Goal: Task Accomplishment & Management: Manage account settings

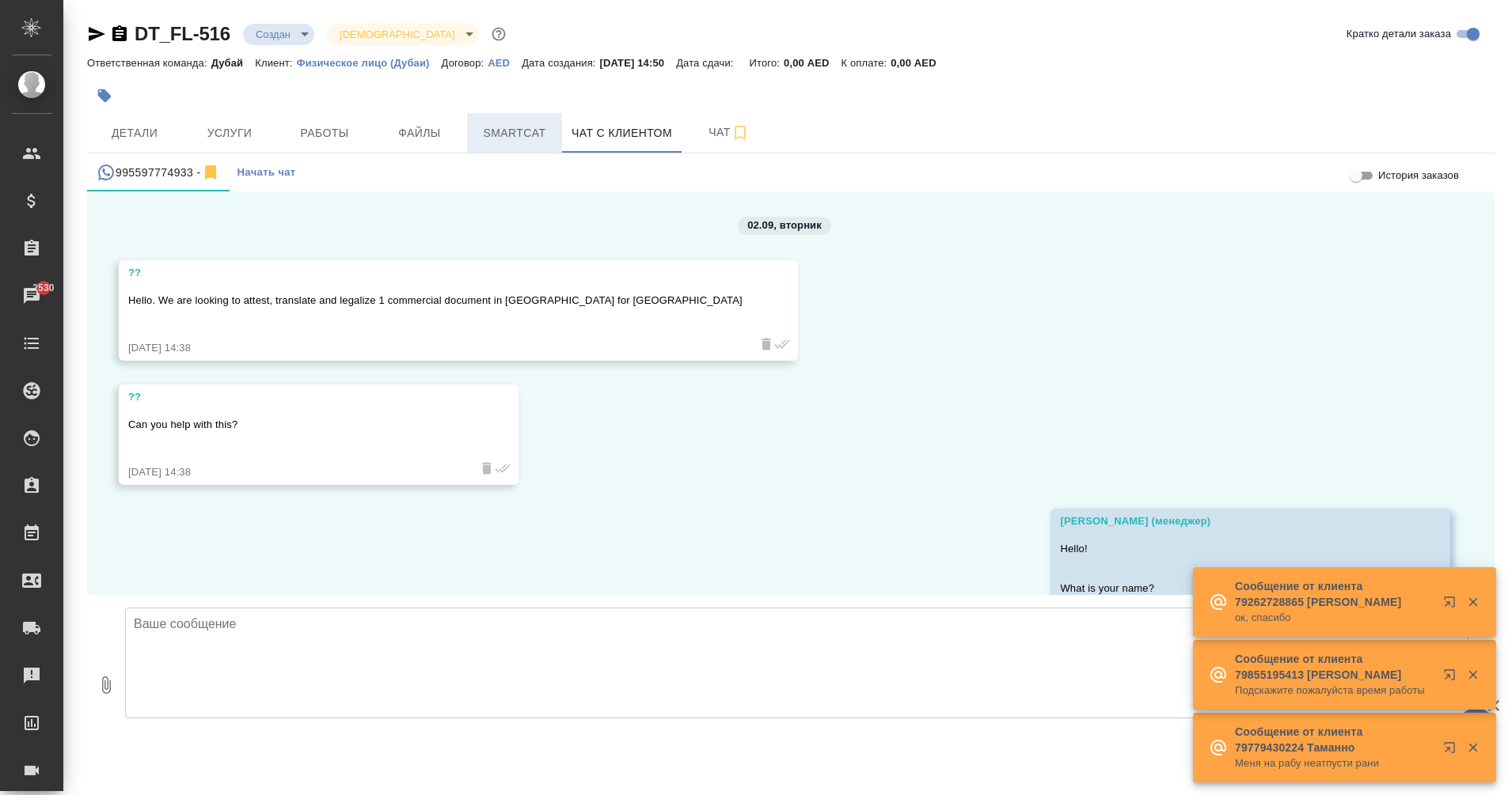
scroll to position [1407, 0]
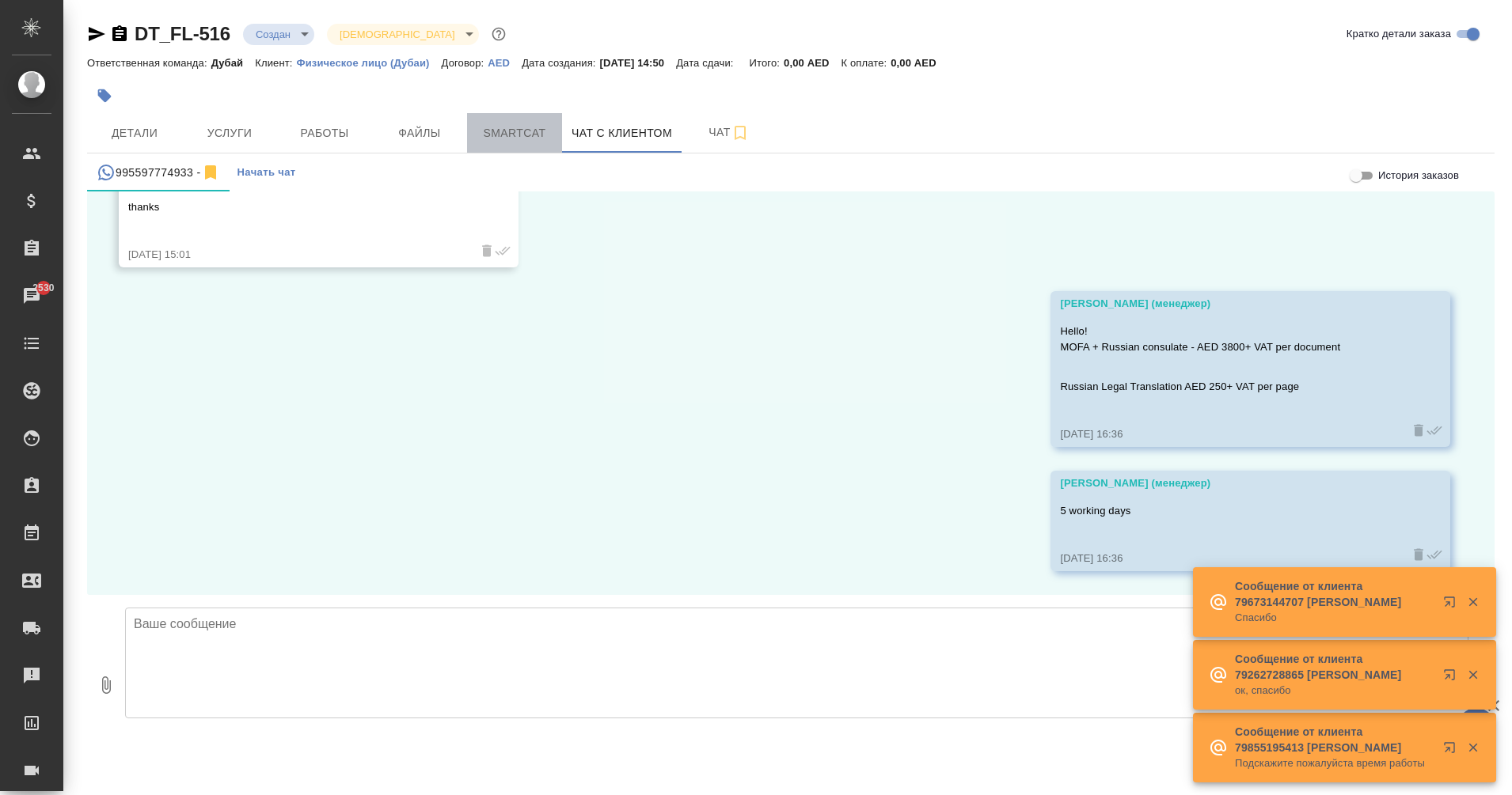
click at [533, 136] on span "Smartcat" at bounding box center [514, 133] width 76 height 20
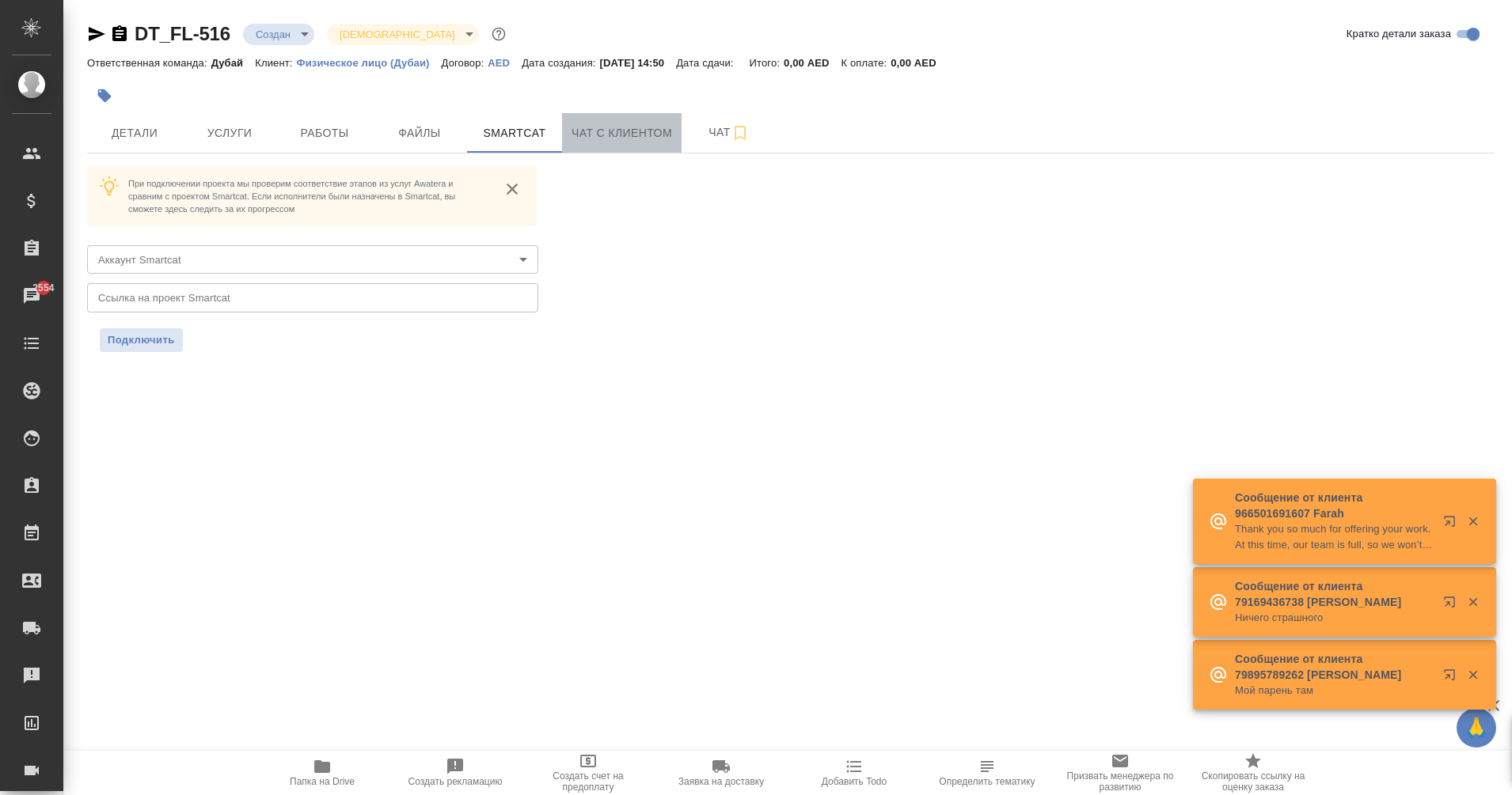
click at [606, 131] on span "Чат с клиентом" at bounding box center [621, 133] width 100 height 20
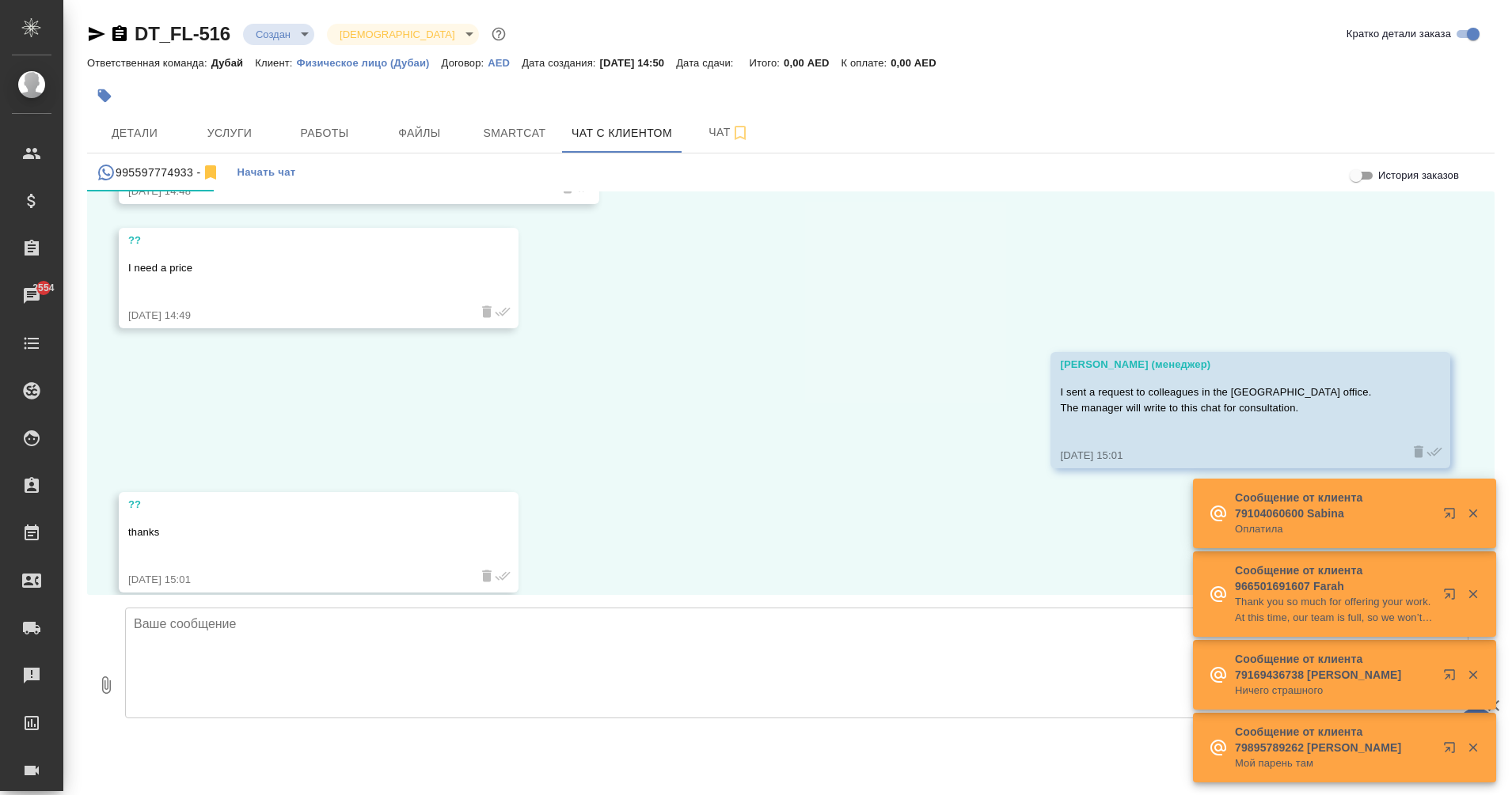
scroll to position [1407, 0]
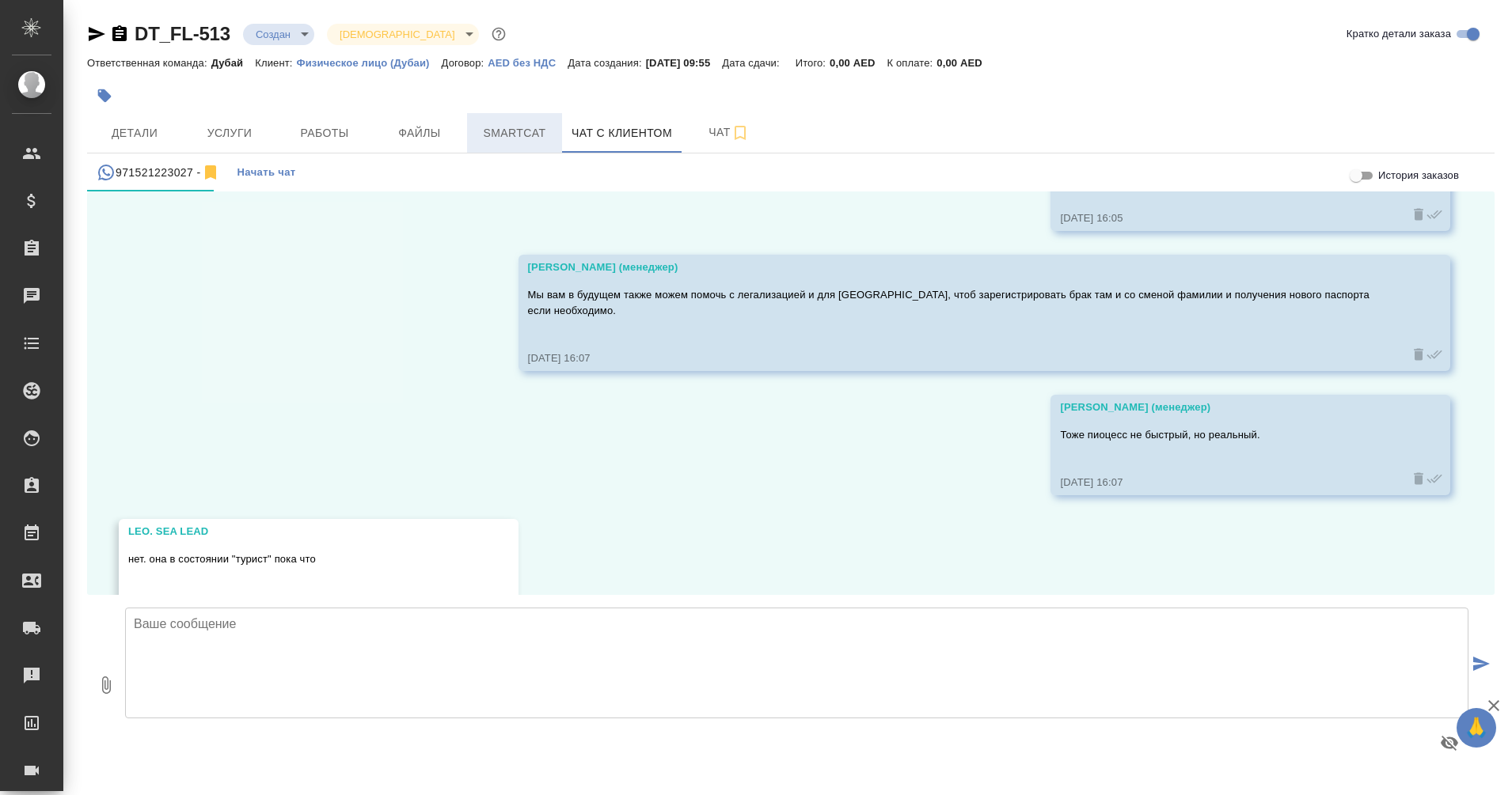
scroll to position [4370, 0]
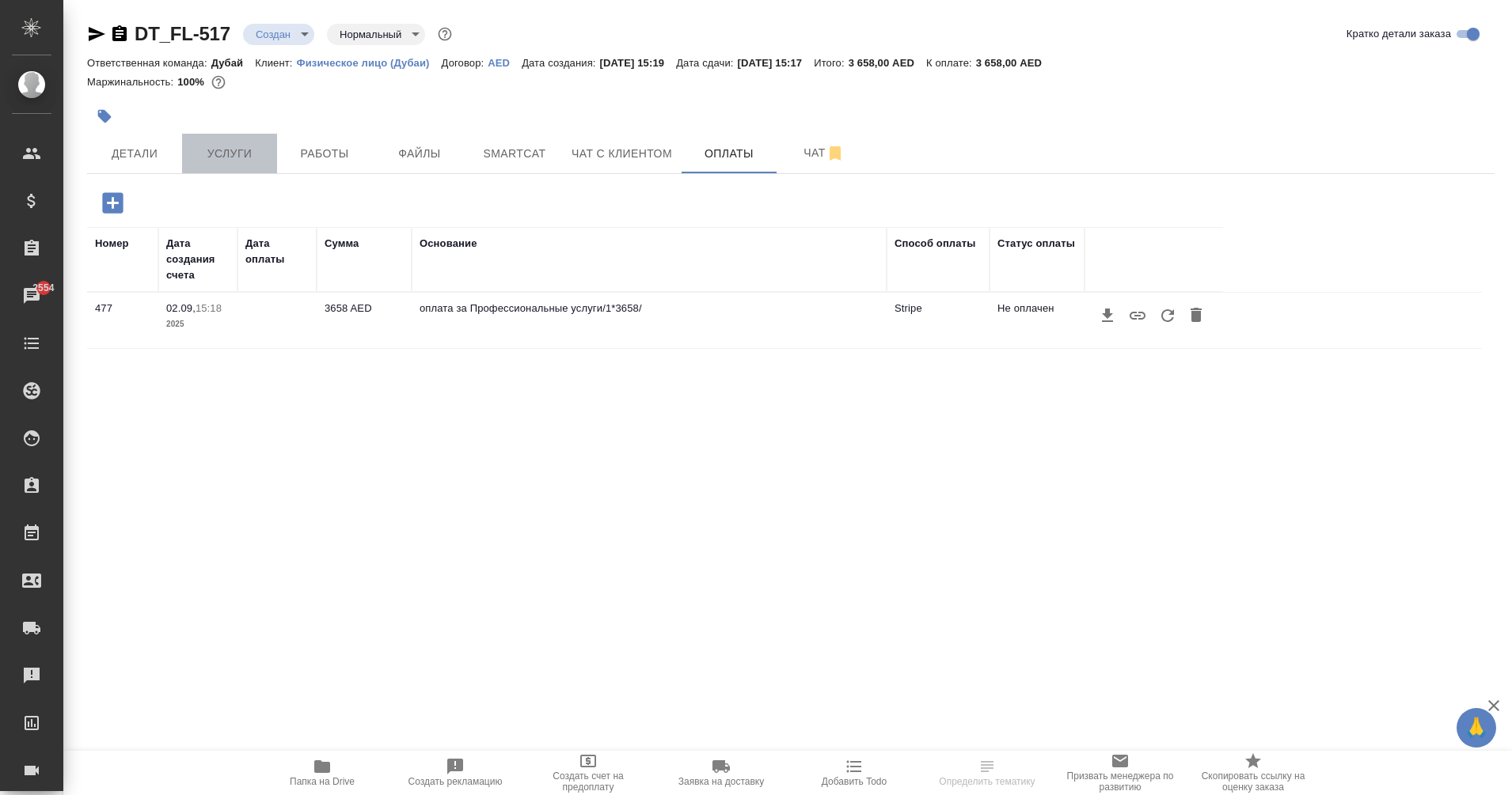
click at [221, 157] on span "Услуги" at bounding box center [229, 153] width 76 height 20
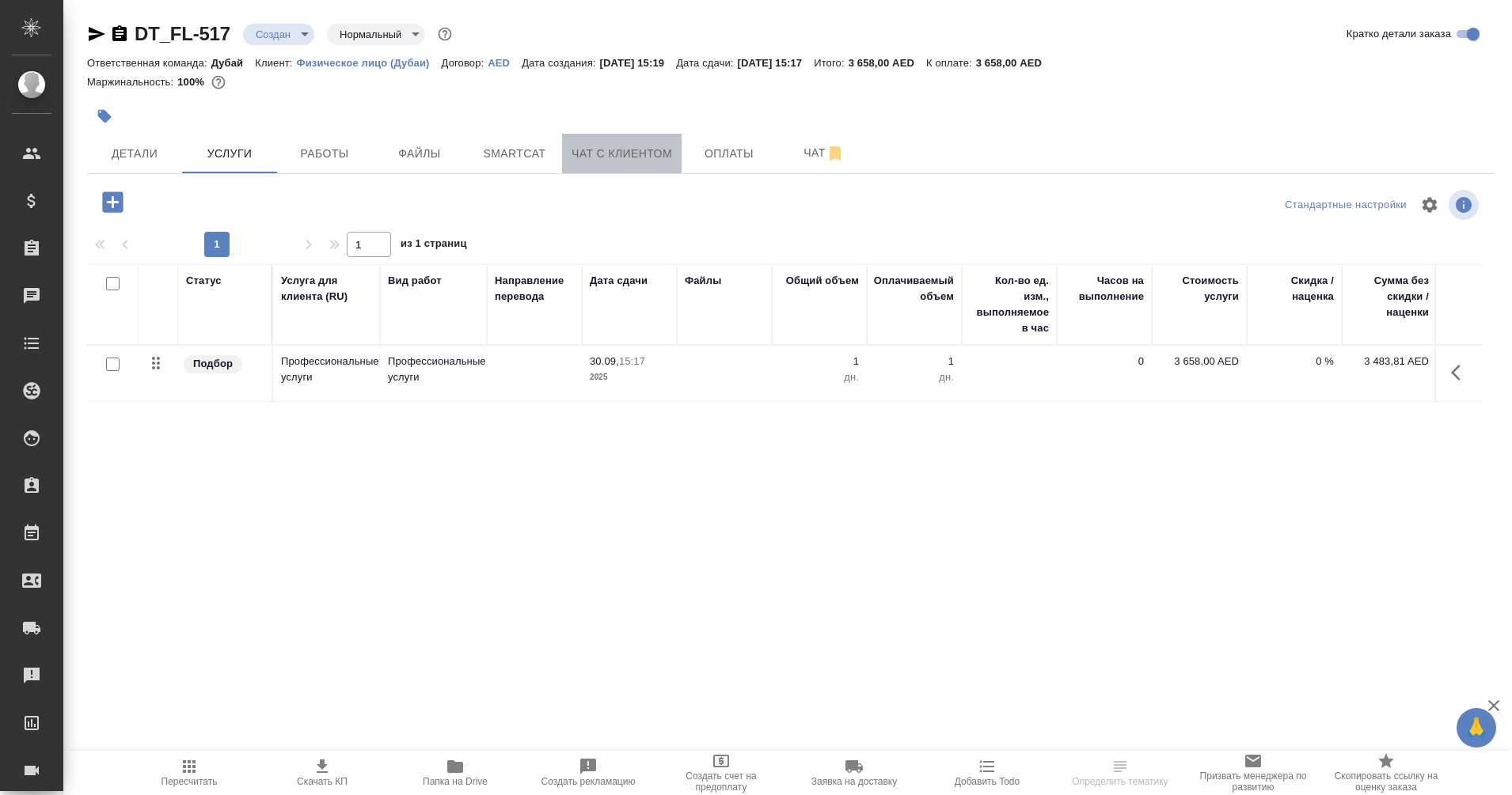
click at [639, 160] on span "Чат с клиентом" at bounding box center [621, 153] width 100 height 20
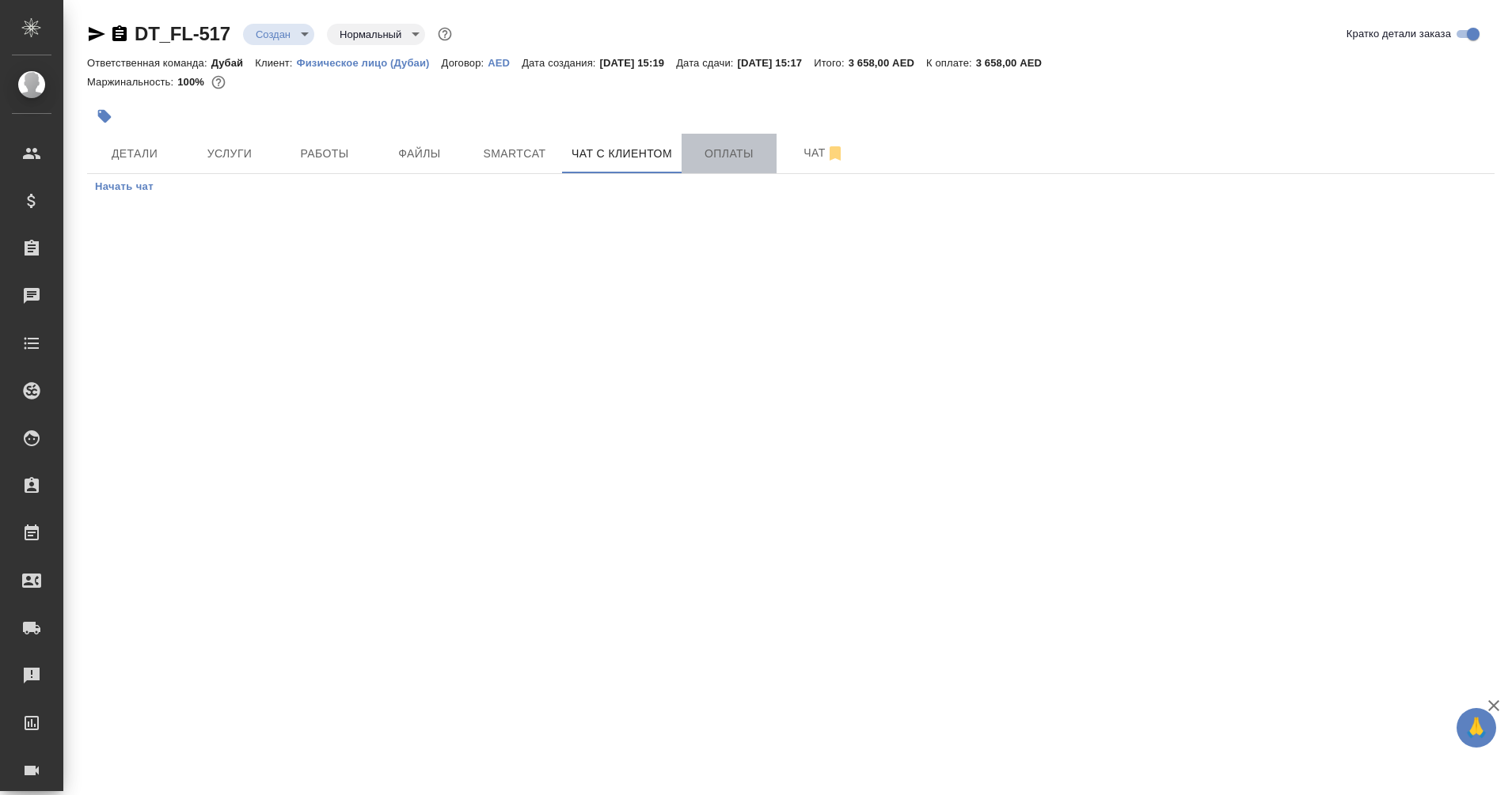
click at [740, 146] on span "Оплаты" at bounding box center [728, 153] width 76 height 20
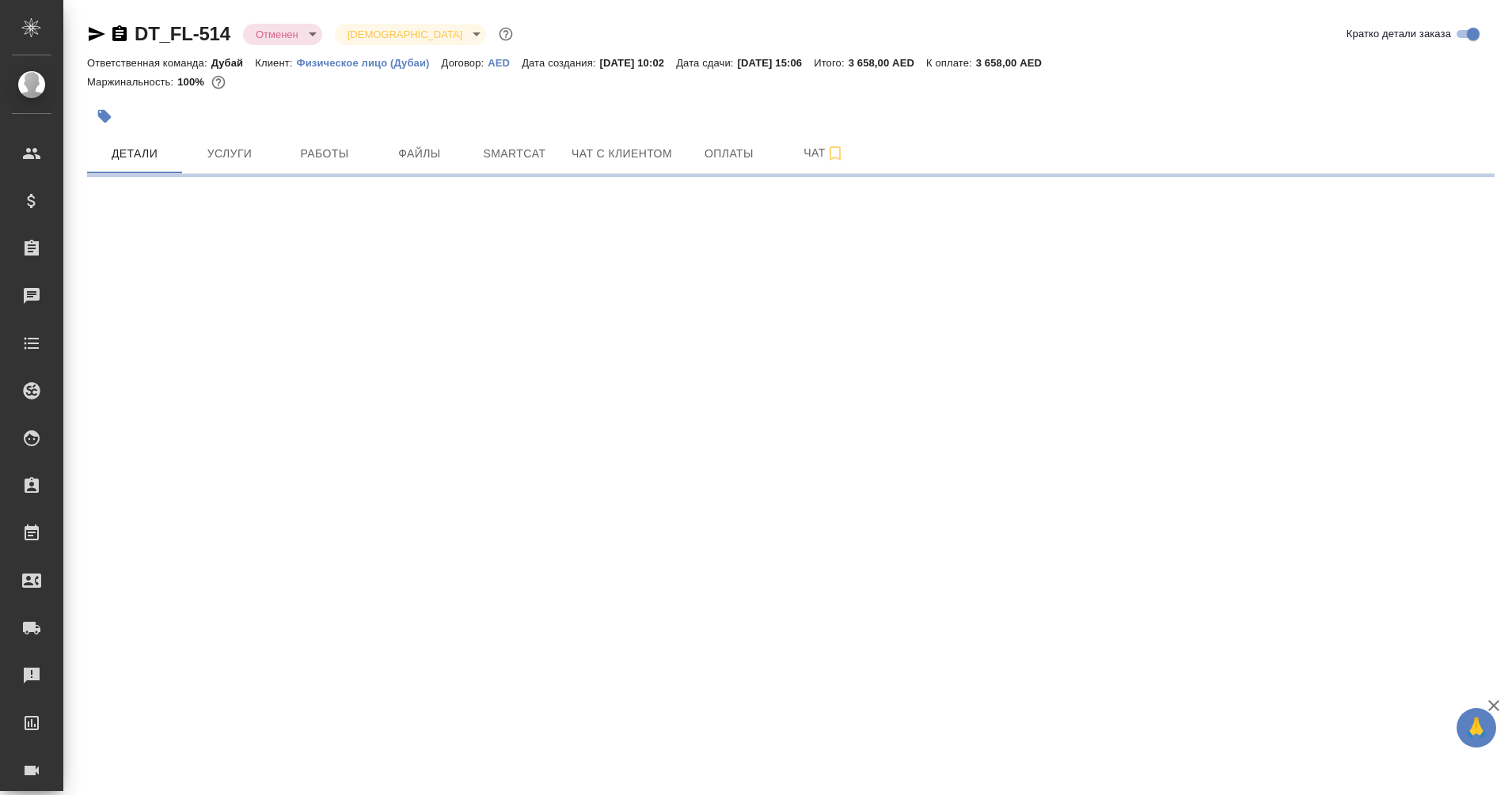
select select "RU"
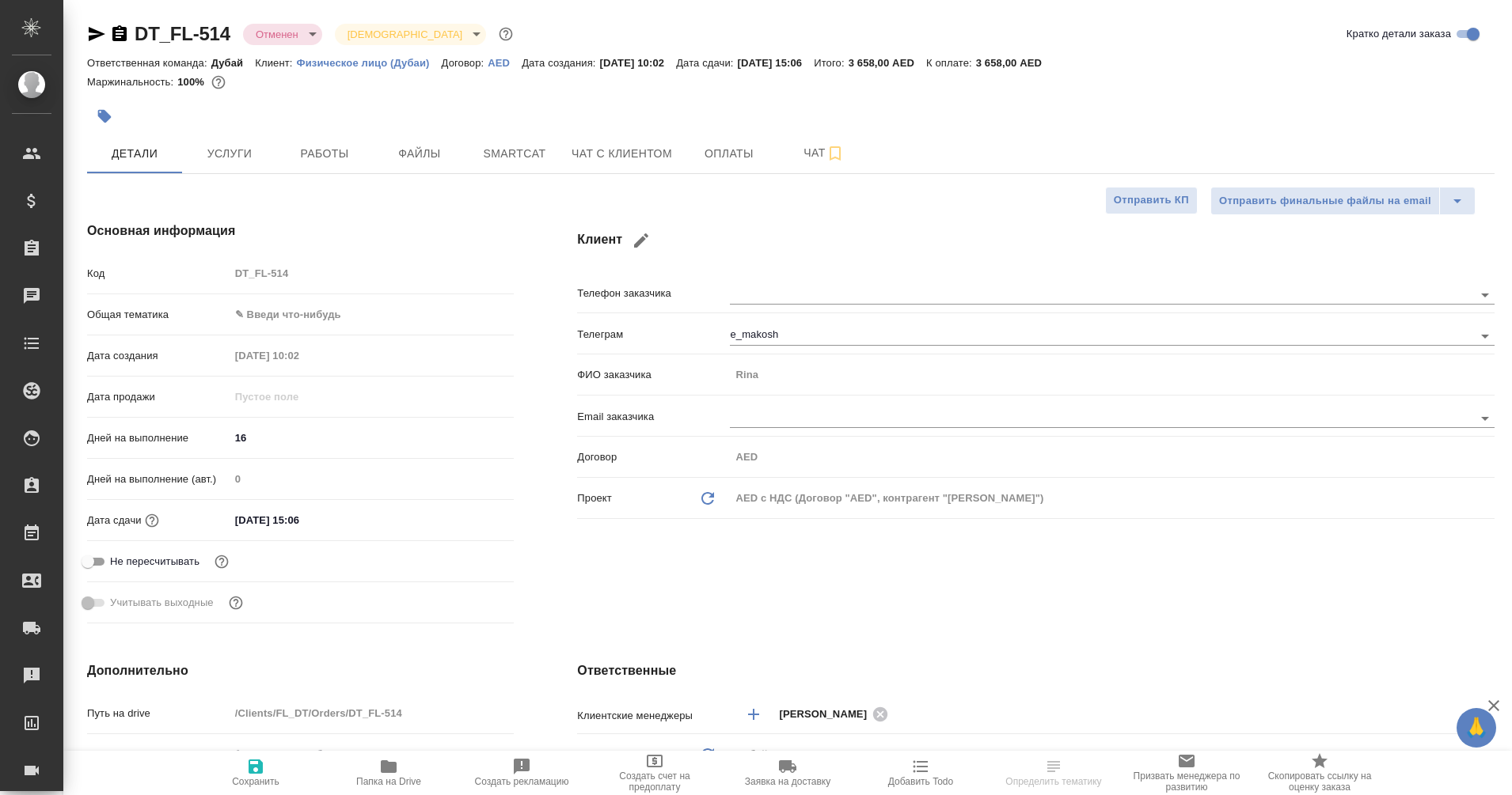
type textarea "x"
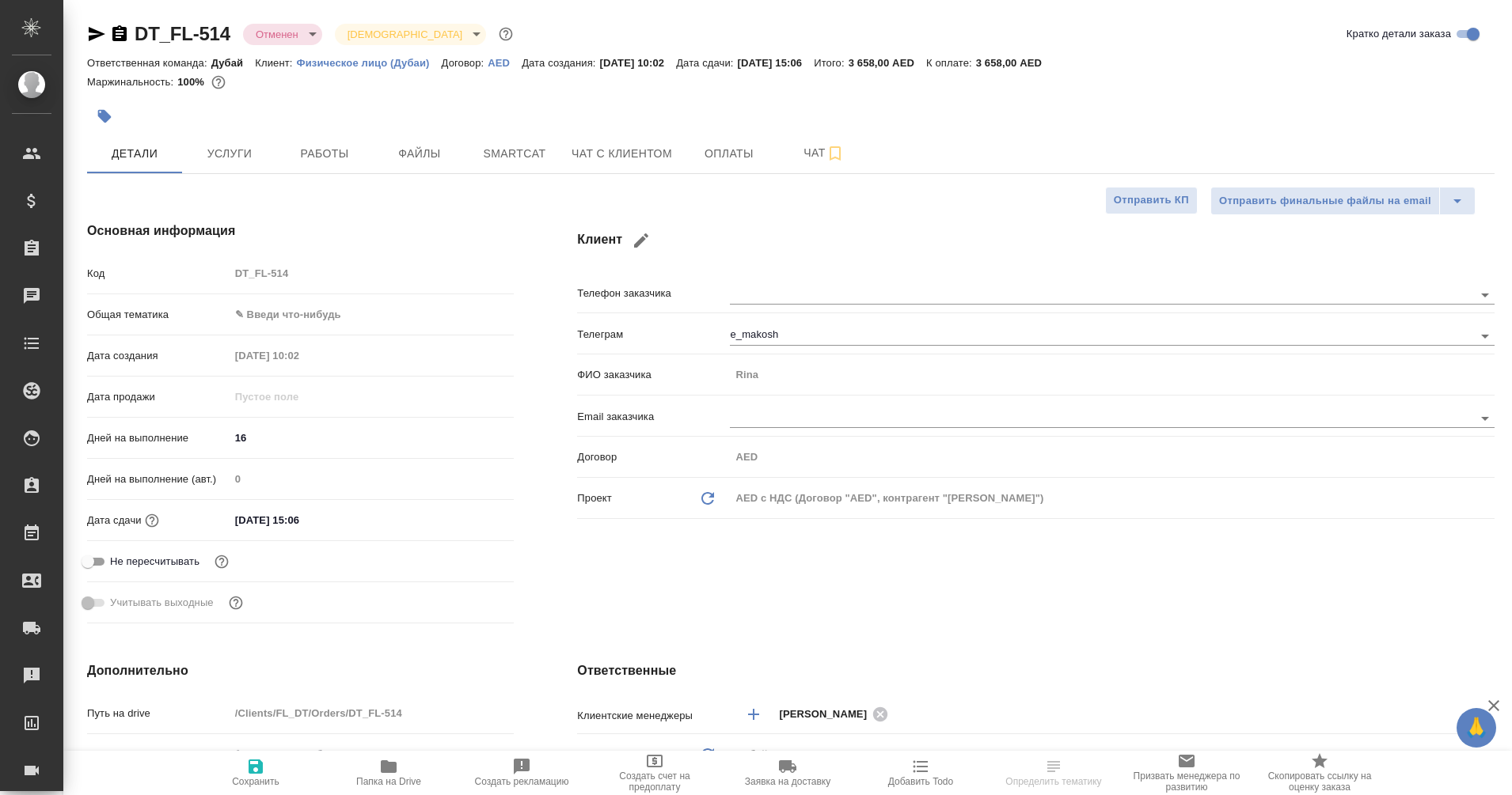
type textarea "x"
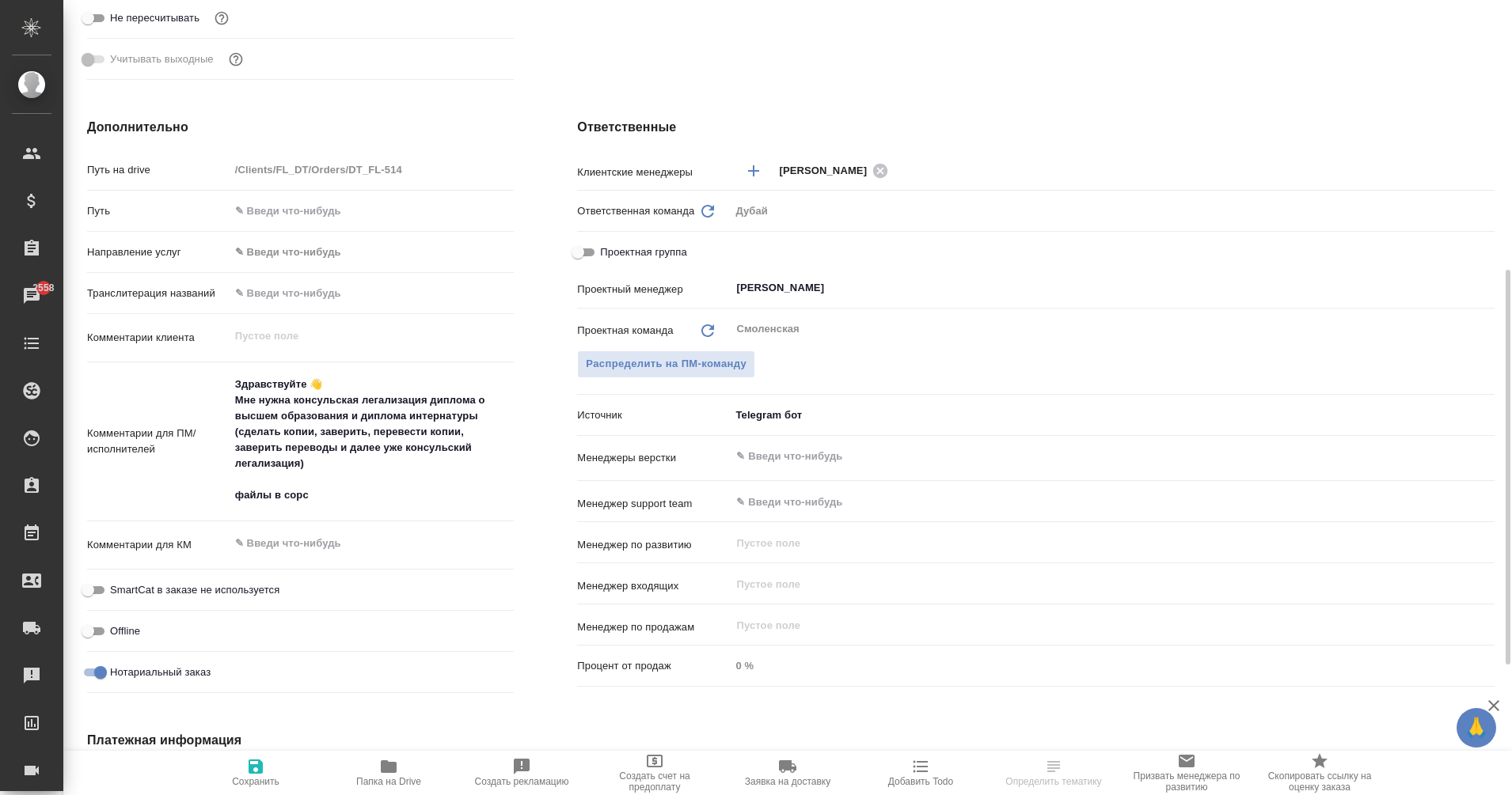
scroll to position [545, 0]
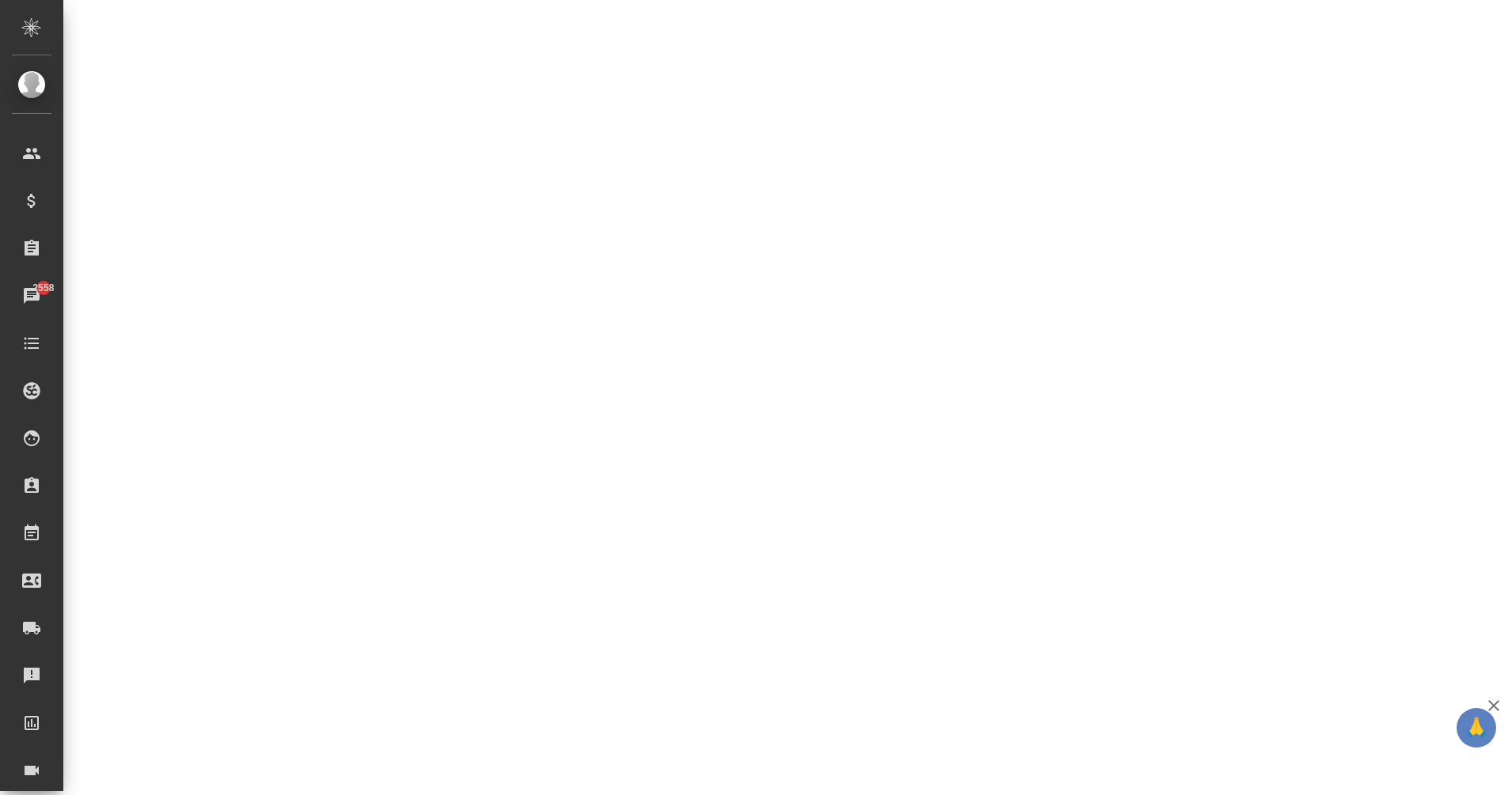
select select "RU"
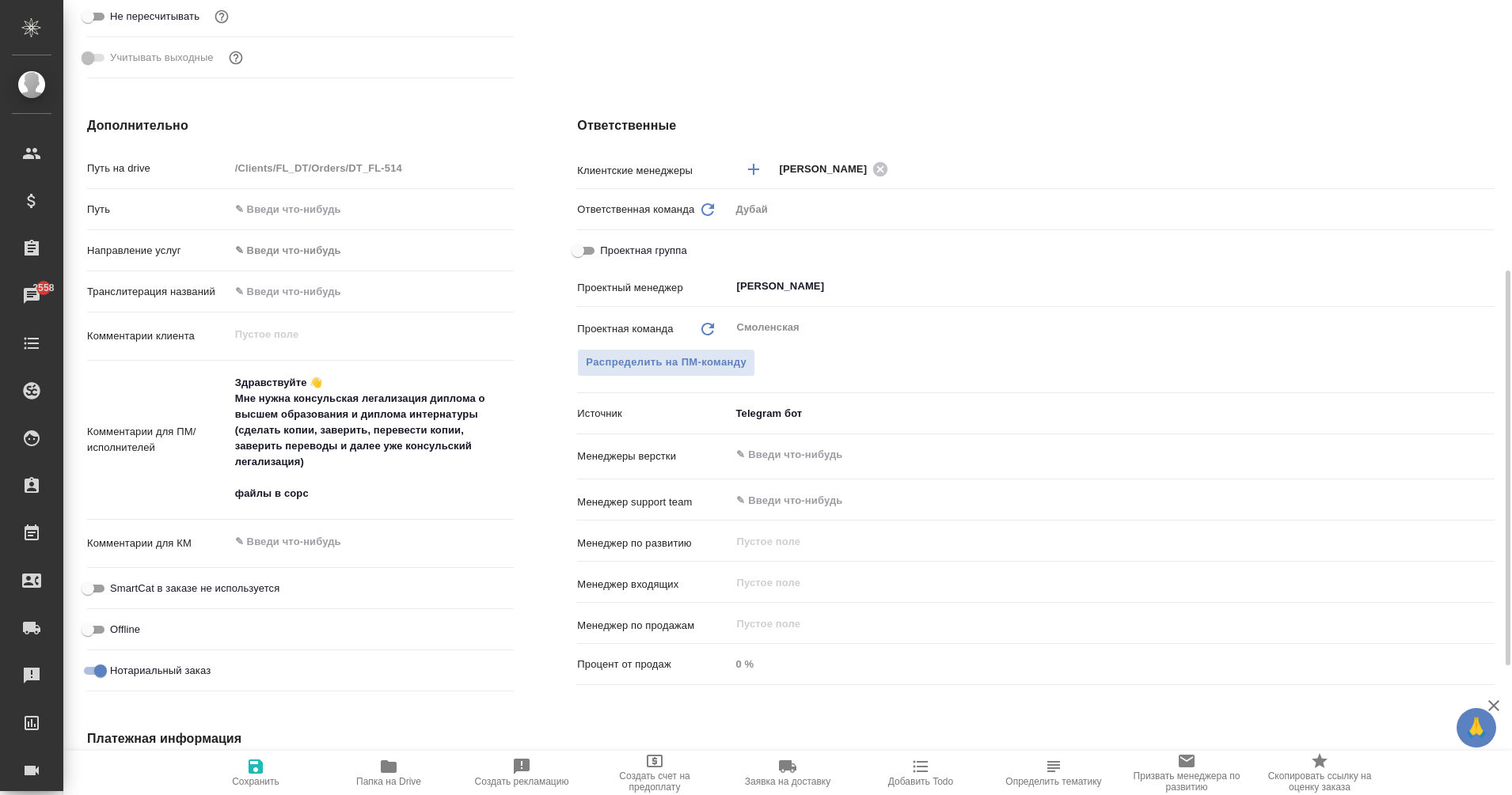
type textarea "x"
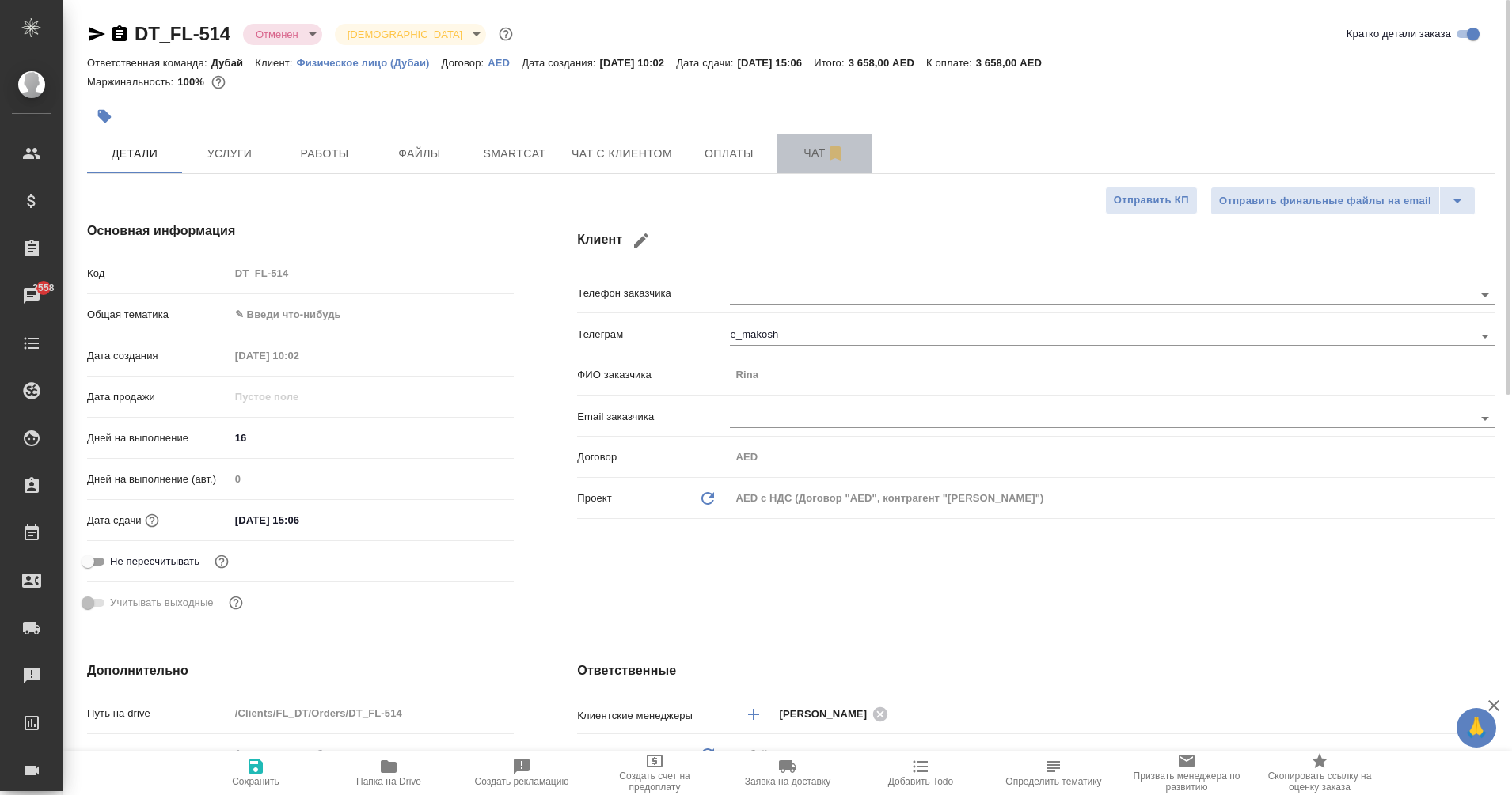
click at [827, 164] on button "Чат" at bounding box center [823, 153] width 95 height 39
